Goal: Task Accomplishment & Management: Use online tool/utility

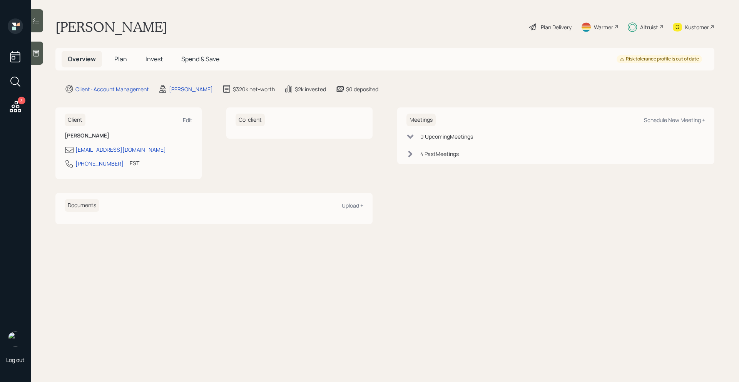
click at [647, 29] on div "Altruist" at bounding box center [649, 27] width 18 height 8
click at [16, 110] on icon at bounding box center [15, 106] width 11 height 11
click at [650, 28] on div "Altruist" at bounding box center [649, 27] width 18 height 8
click at [118, 57] on span "Plan" at bounding box center [120, 59] width 13 height 8
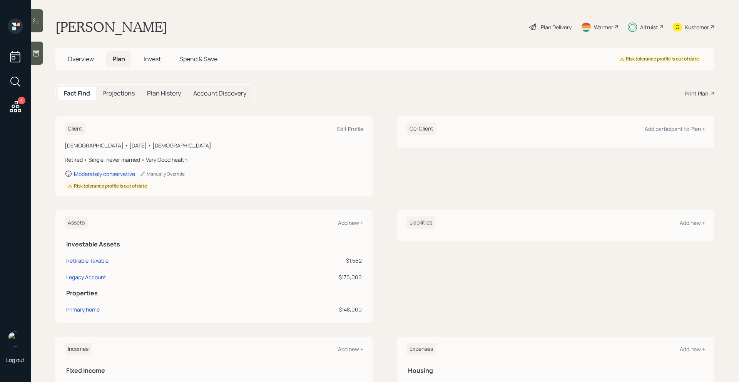
click at [557, 28] on div "Plan Delivery" at bounding box center [556, 27] width 31 height 8
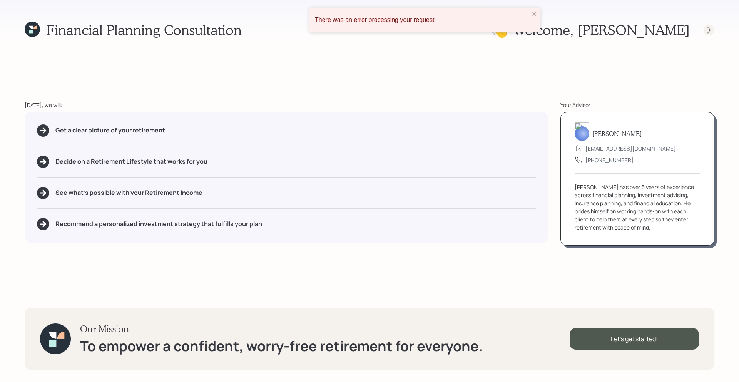
click at [709, 32] on icon at bounding box center [709, 30] width 3 height 7
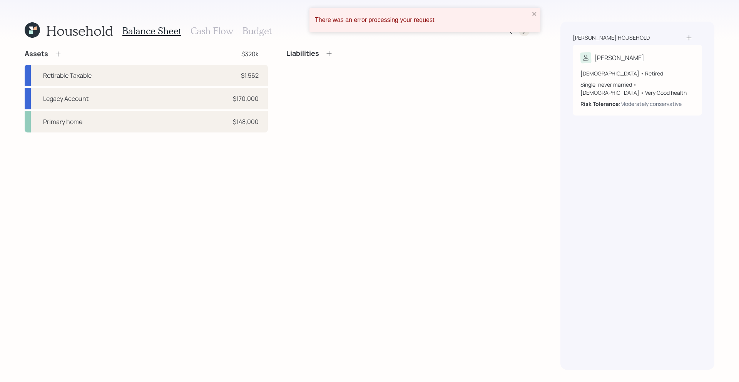
click at [523, 34] on icon at bounding box center [525, 31] width 8 height 8
